Goal: Information Seeking & Learning: Learn about a topic

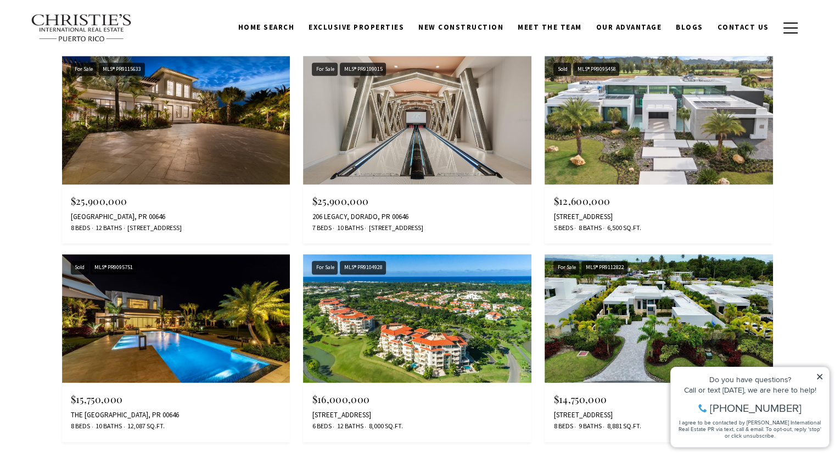
scroll to position [988, 0]
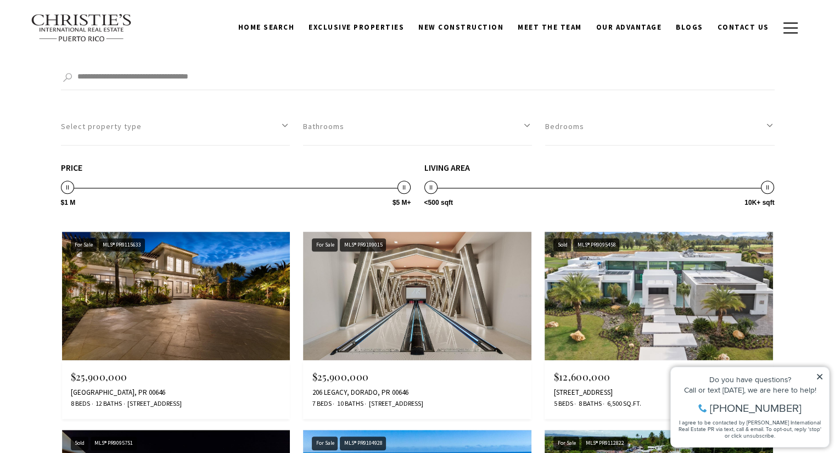
click at [386, 291] on img at bounding box center [417, 296] width 228 height 128
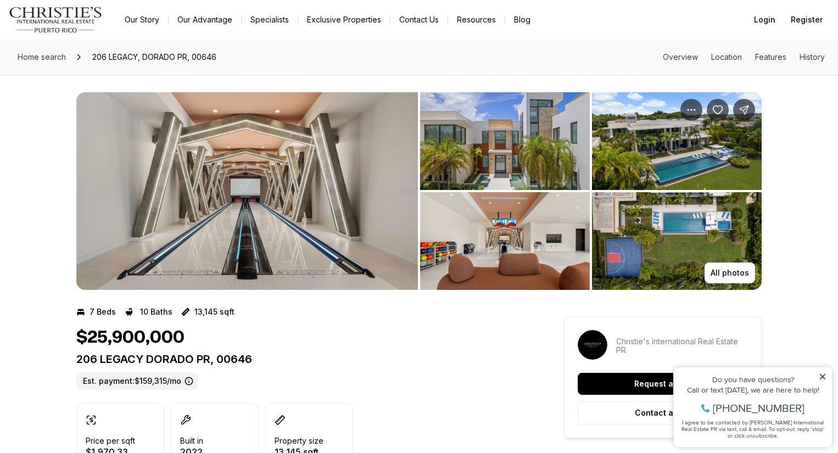
click at [321, 195] on img "View image gallery" at bounding box center [246, 191] width 341 height 198
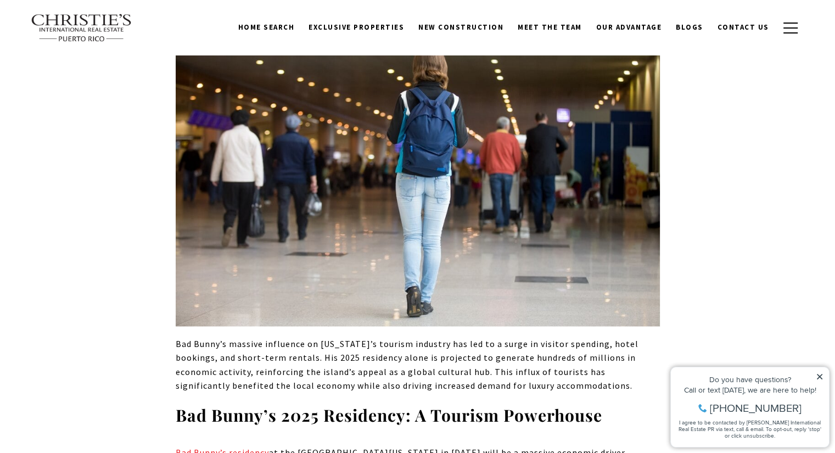
scroll to position [1616, 0]
